Goal: Transaction & Acquisition: Purchase product/service

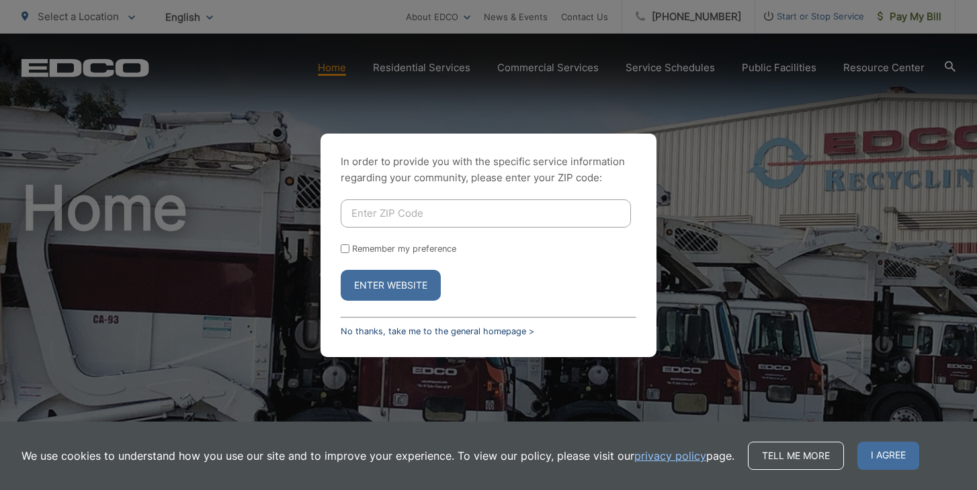
click at [389, 331] on link "No thanks, take me to the general homepage >" at bounding box center [437, 331] width 193 height 10
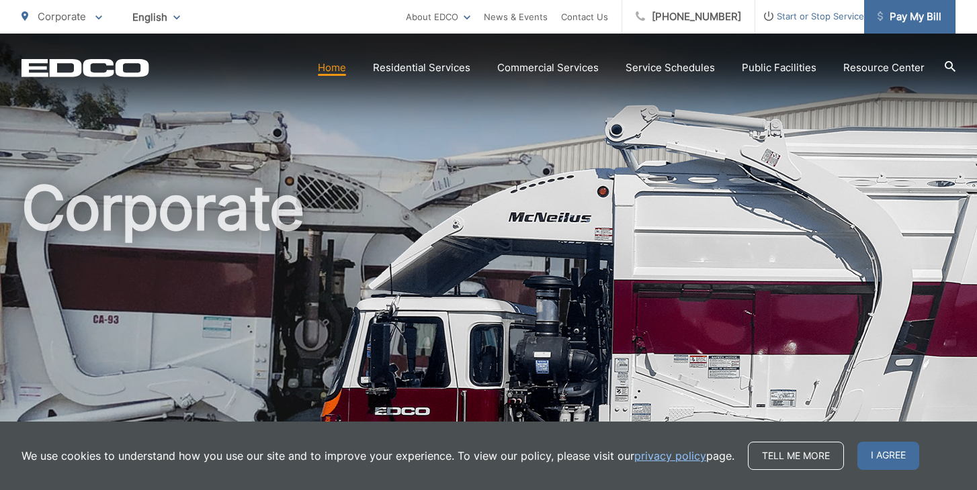
click at [899, 20] on span "Pay My Bill" at bounding box center [909, 17] width 64 height 16
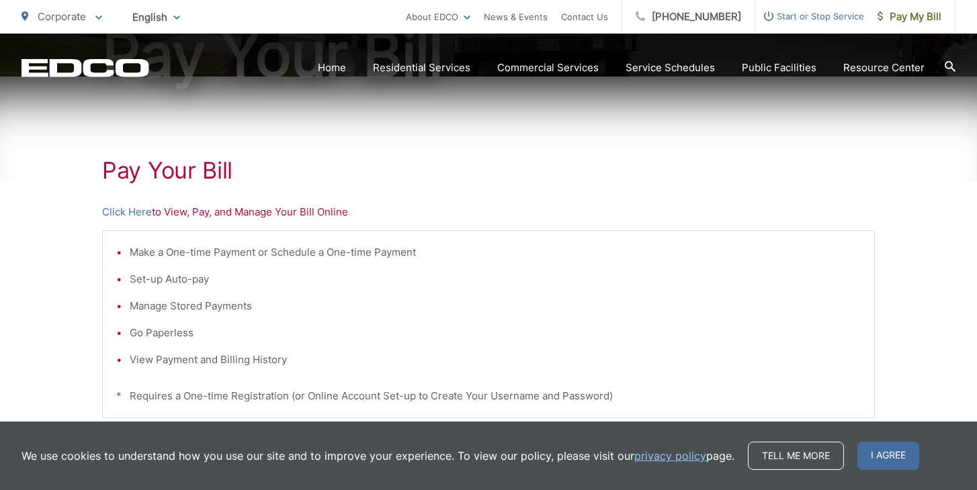
scroll to position [195, 0]
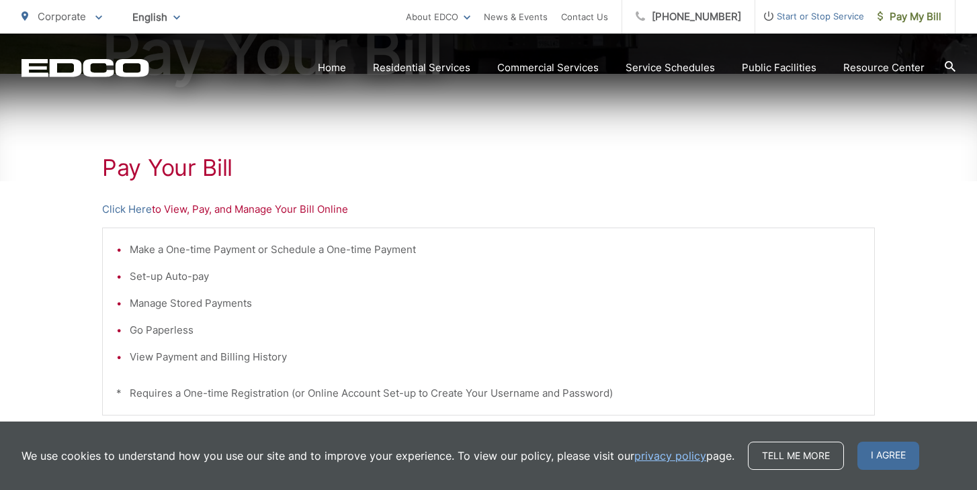
click at [130, 219] on div "Pay Your Bill Click Here to View, Pay, and Manage Your Bill Online Make a One-t…" at bounding box center [488, 375] width 773 height 603
click at [129, 215] on link "Click Here" at bounding box center [127, 210] width 50 height 16
click at [130, 210] on link "Click Here" at bounding box center [127, 210] width 50 height 16
